Goal: Book appointment/travel/reservation

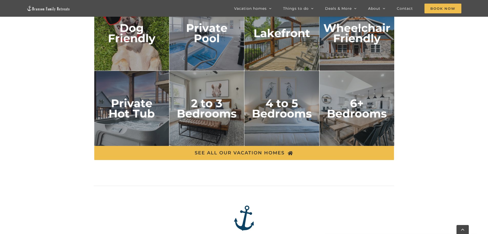
scroll to position [963, 0]
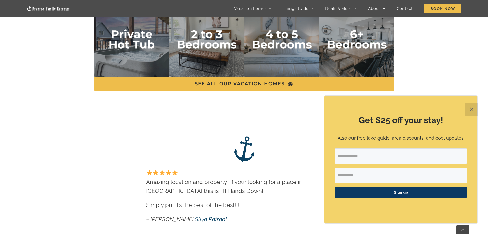
click at [216, 47] on img "2 to 3 bedrooms" at bounding box center [206, 39] width 75 height 75
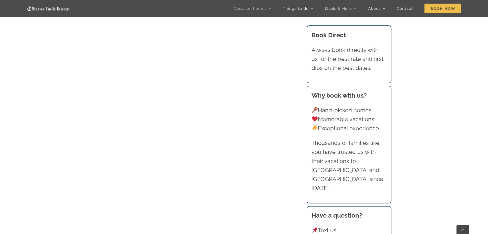
scroll to position [410, 0]
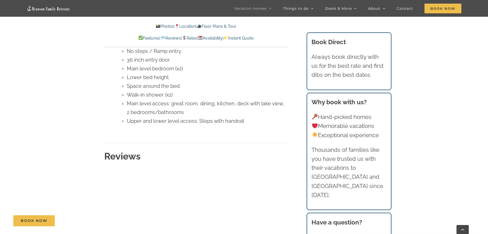
scroll to position [2205, 0]
